Goal: Task Accomplishment & Management: Manage account settings

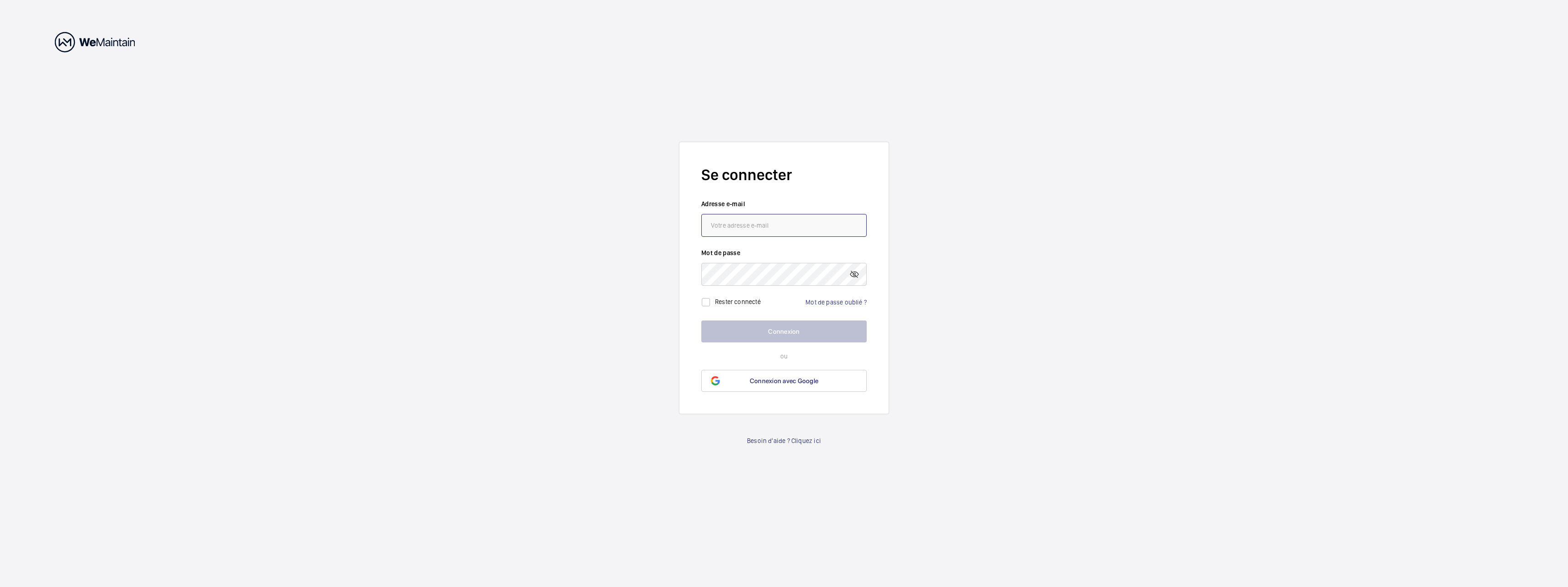
click at [821, 227] on input "email" at bounding box center [784, 225] width 166 height 23
type input "[EMAIL_ADDRESS][DOMAIN_NAME]"
click at [834, 301] on link "Mot de passe oublié ?" at bounding box center [836, 302] width 61 height 7
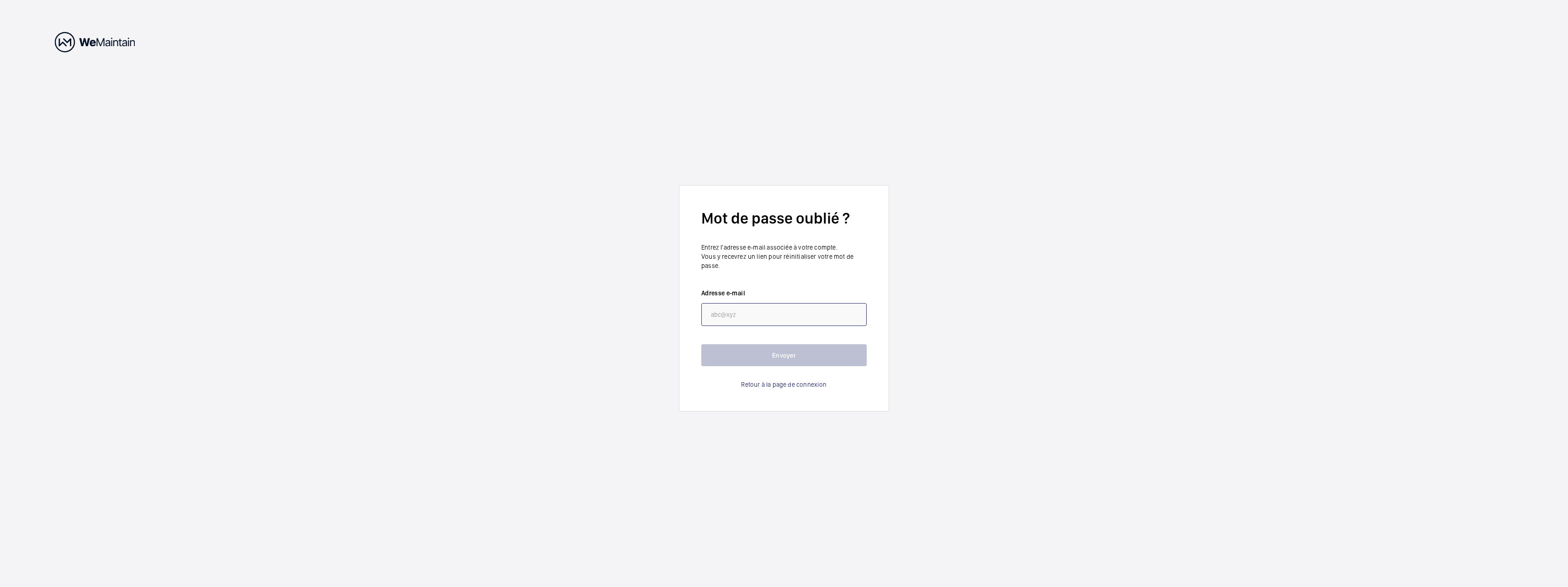
click at [724, 309] on input "email" at bounding box center [784, 315] width 166 height 23
type input "[EMAIL_ADDRESS][DOMAIN_NAME]"
click at [729, 356] on button "Envoyer" at bounding box center [784, 355] width 166 height 22
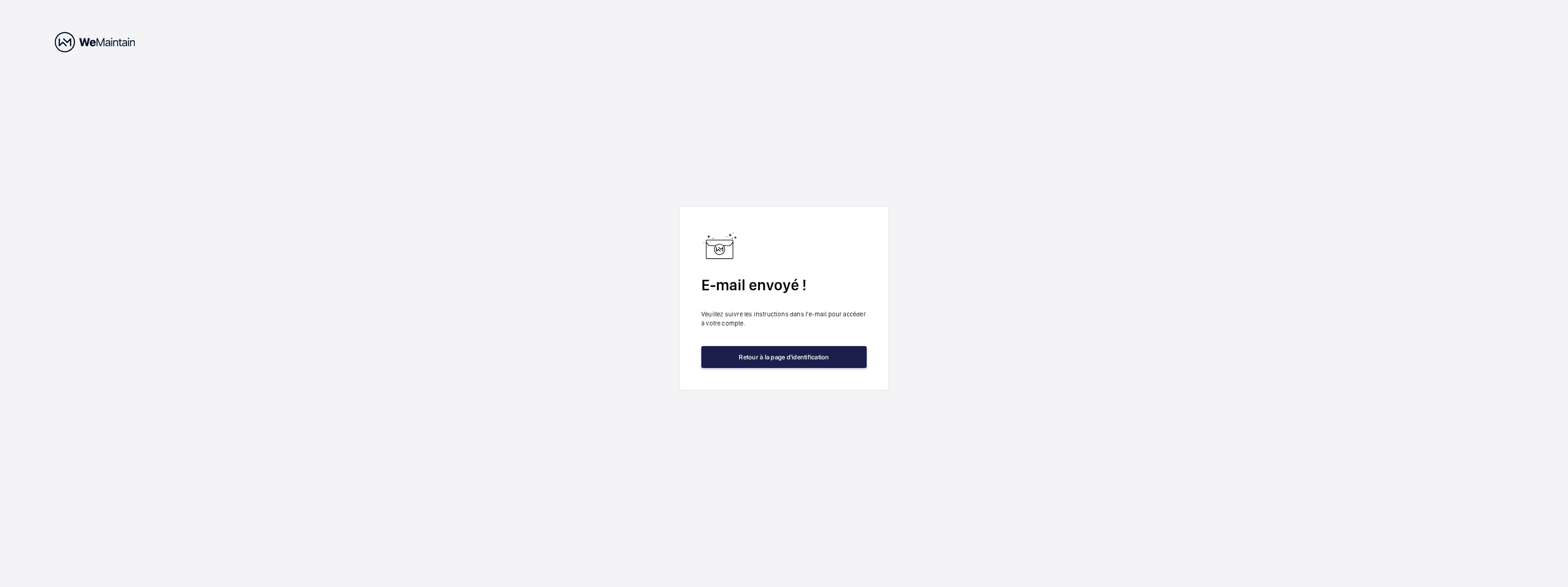
click at [791, 353] on button "Retour à la page d'identification" at bounding box center [784, 357] width 166 height 22
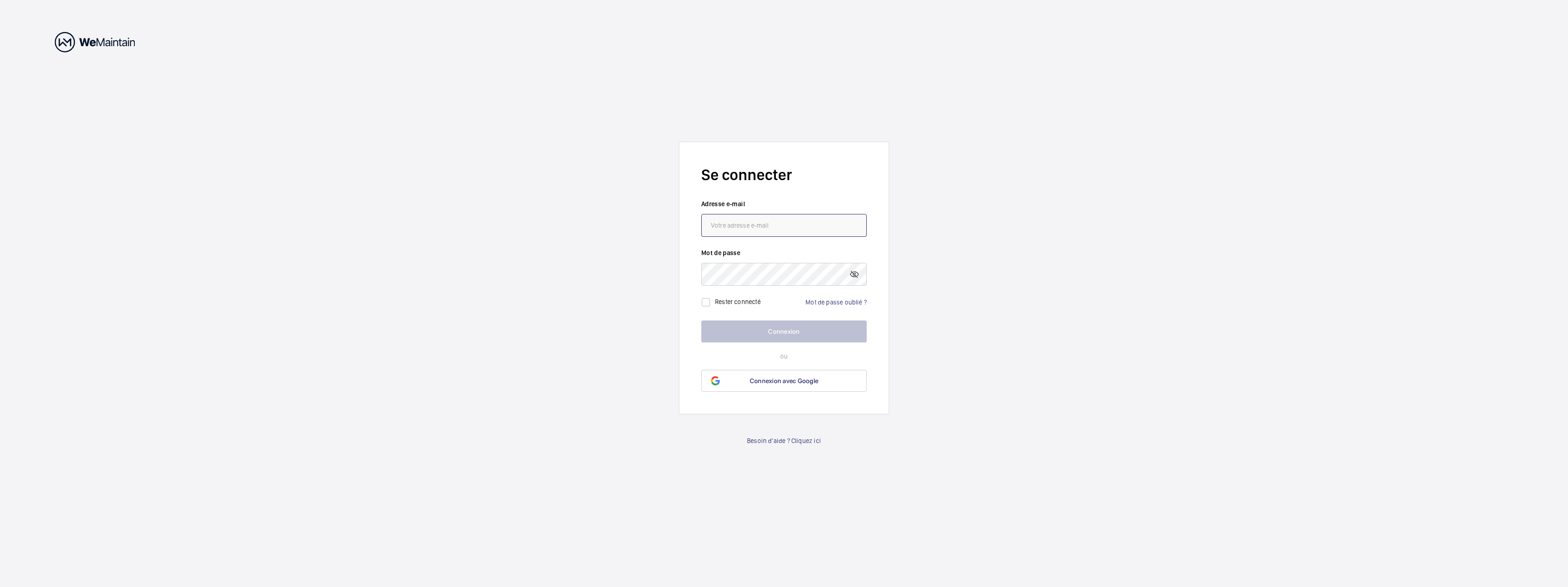
click at [768, 228] on input "email" at bounding box center [784, 225] width 166 height 23
type input "[EMAIL_ADDRESS][DOMAIN_NAME]"
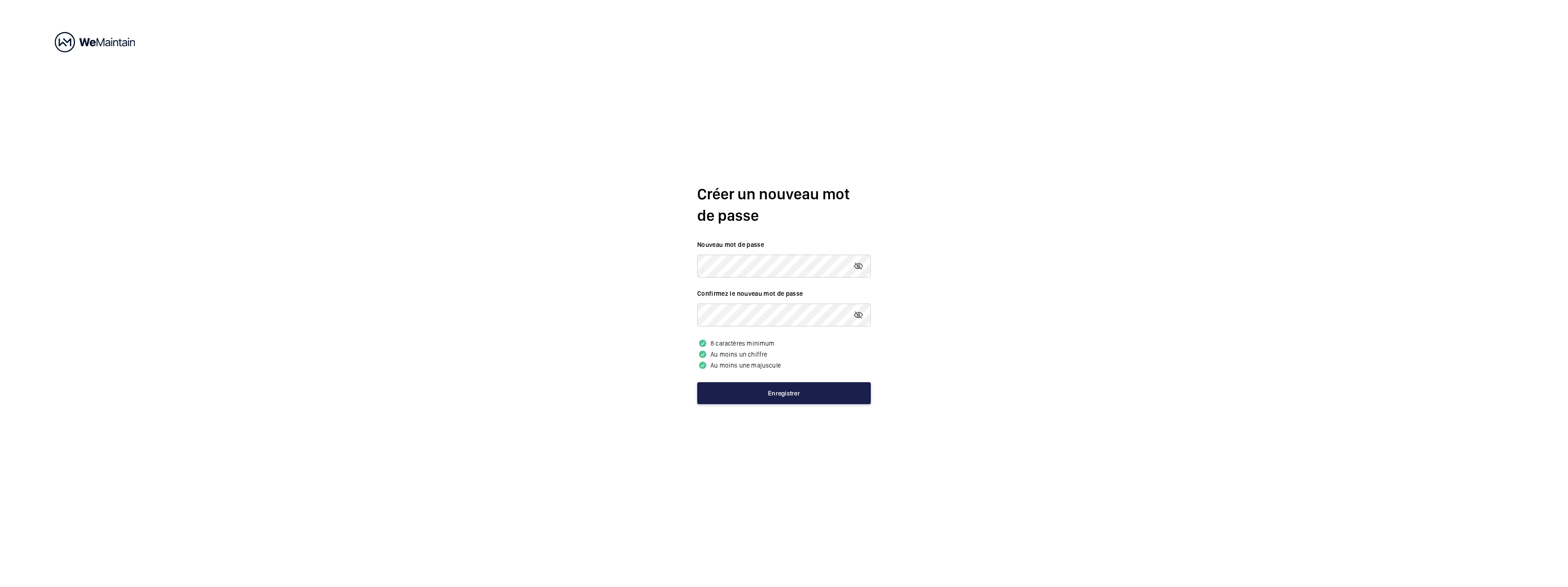
click at [803, 401] on button "Enregistrer" at bounding box center [783, 393] width 173 height 22
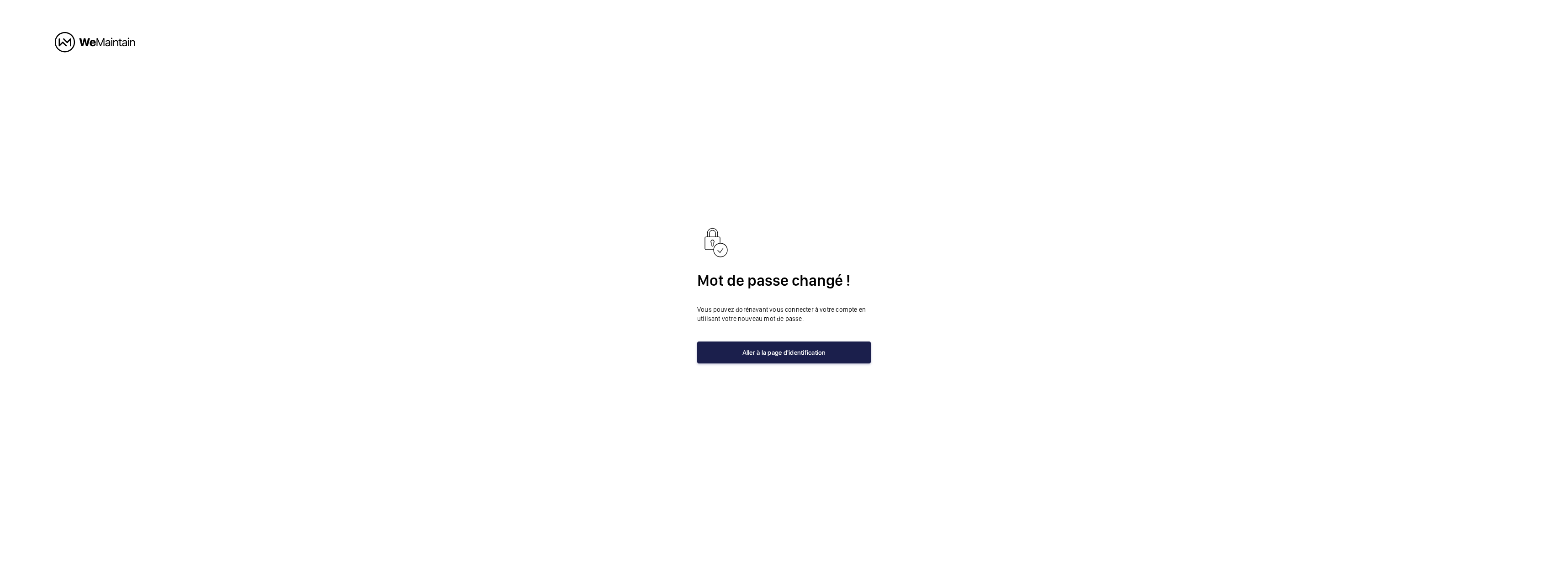
click at [816, 352] on button "Aller à la page d'identification" at bounding box center [783, 353] width 173 height 22
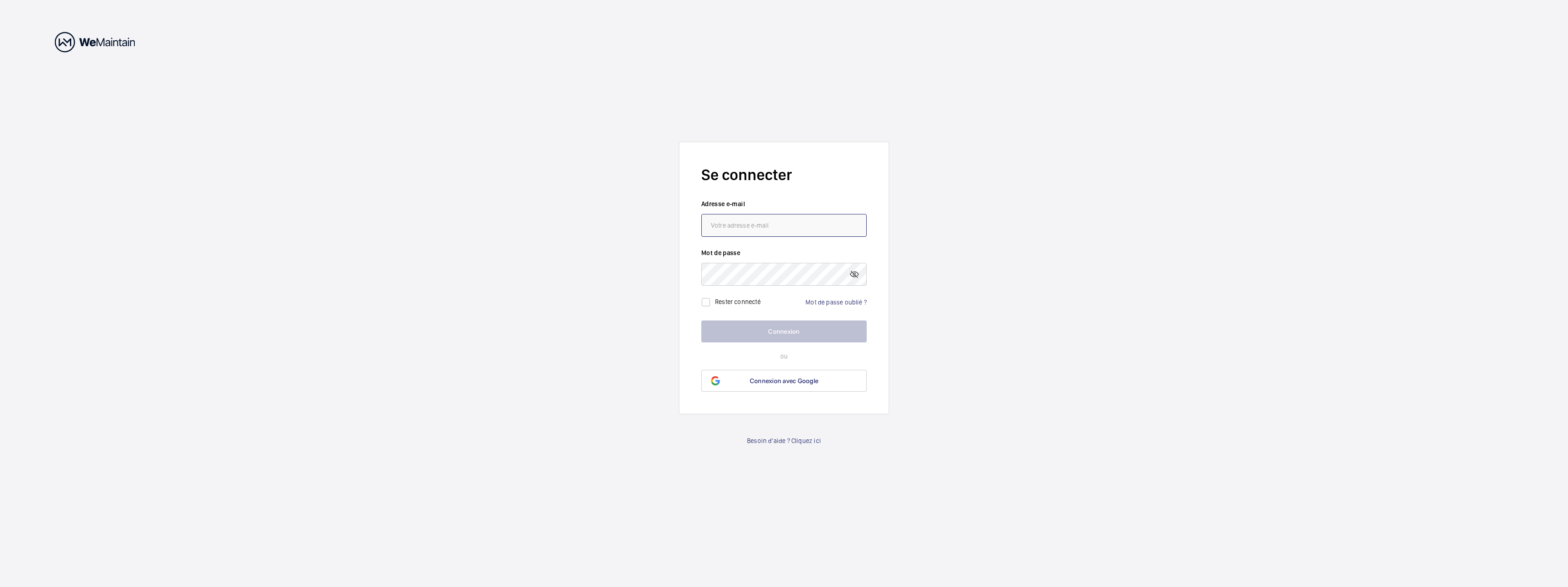
click at [755, 232] on input "email" at bounding box center [784, 225] width 166 height 23
click at [735, 228] on input "email" at bounding box center [784, 225] width 166 height 23
type input "[EMAIL_ADDRESS][DOMAIN_NAME]"
click at [775, 332] on button "Connexion" at bounding box center [784, 331] width 166 height 22
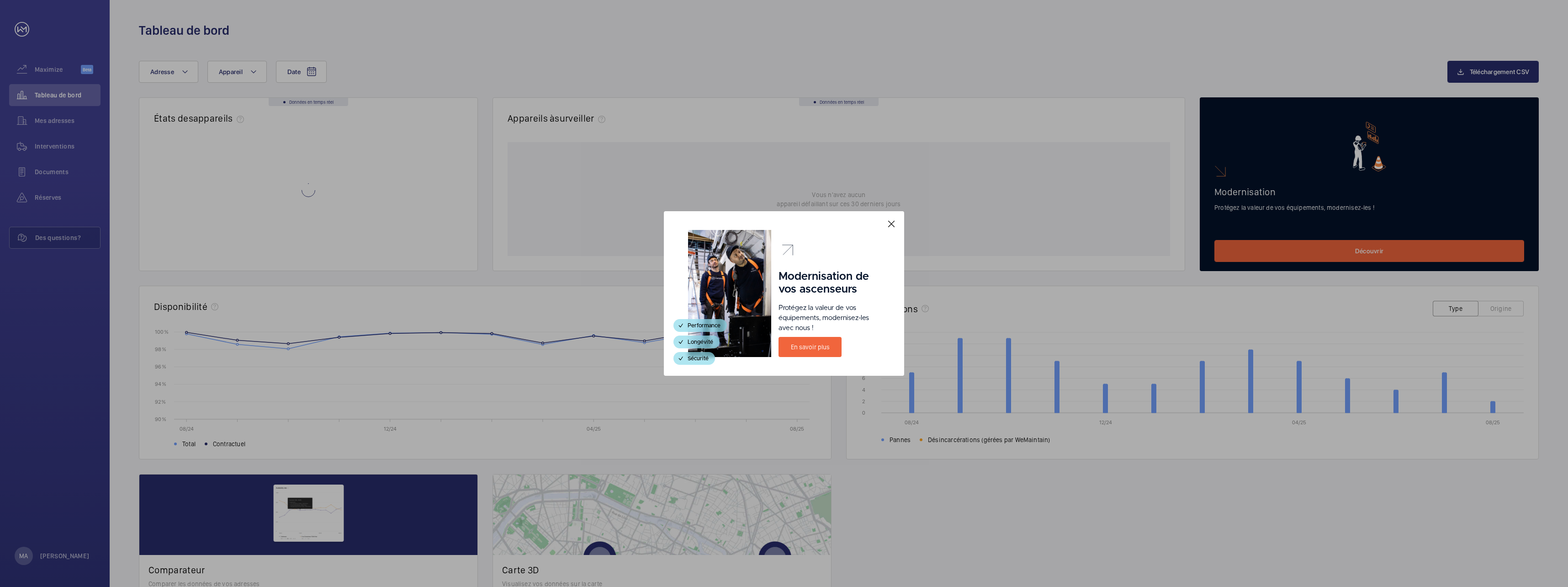
click at [889, 224] on mat-icon at bounding box center [891, 224] width 11 height 11
